Goal: Task Accomplishment & Management: Manage account settings

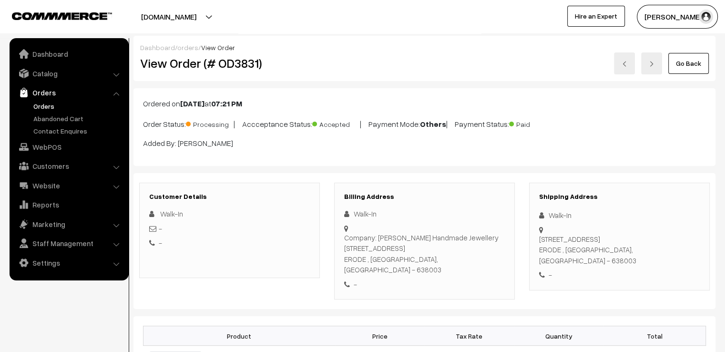
click at [696, 69] on link "Go Back" at bounding box center [688, 63] width 40 height 21
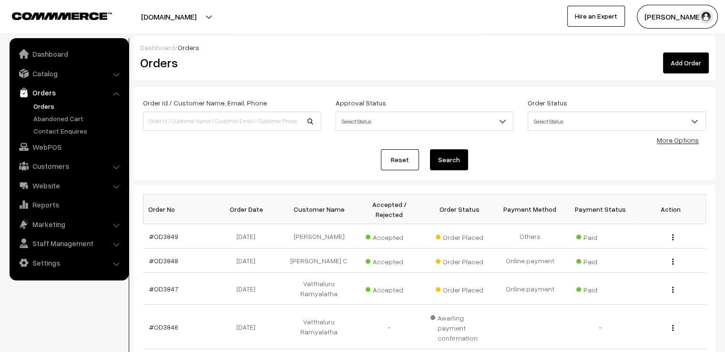
click at [402, 160] on link "Reset" at bounding box center [400, 159] width 38 height 21
